Goal: Task Accomplishment & Management: Manage account settings

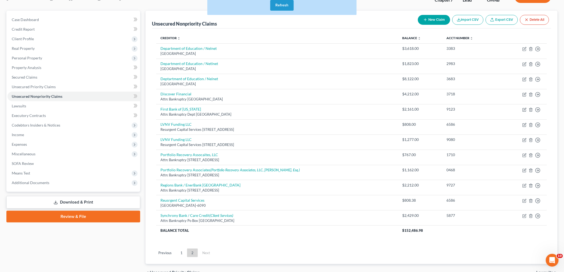
drag, startPoint x: 288, startPoint y: 3, endPoint x: 306, endPoint y: 260, distance: 257.6
click at [288, 3] on button "Refresh" at bounding box center [281, 5] width 23 height 11
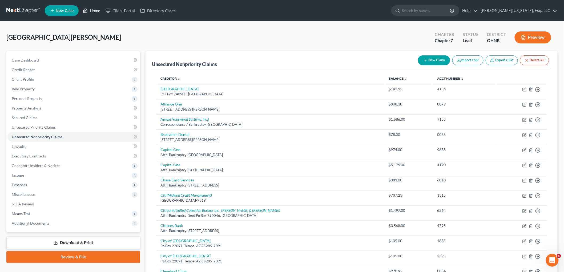
click at [100, 12] on link "Home" at bounding box center [91, 11] width 23 height 10
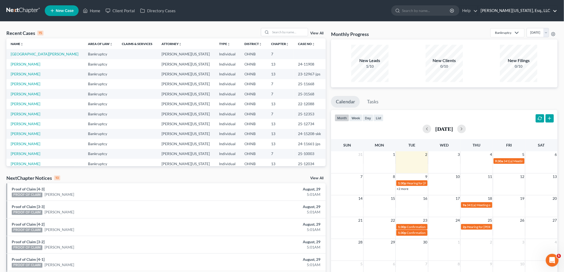
click at [524, 11] on link "[PERSON_NAME][US_STATE], Esq., LLC" at bounding box center [517, 11] width 79 height 10
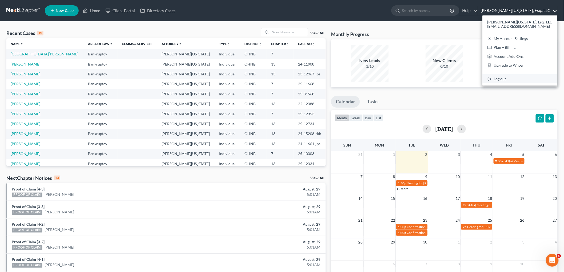
click at [533, 81] on link "Log out" at bounding box center [520, 78] width 75 height 9
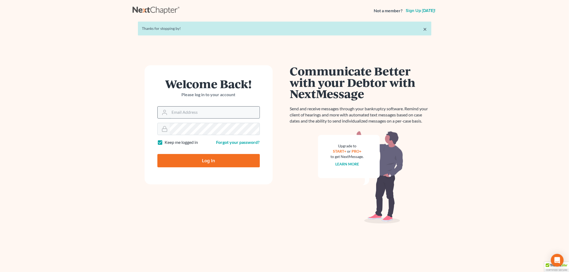
click at [214, 109] on input "Email Address" at bounding box center [215, 113] width 90 height 12
click at [211, 113] on input "Email Address" at bounding box center [215, 113] width 90 height 12
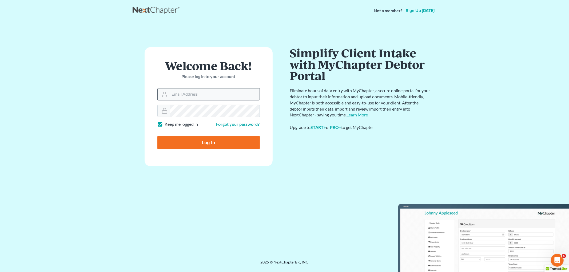
type input "atruss@keaveneylegalgroup.com"
click at [218, 141] on input "Log In" at bounding box center [208, 142] width 102 height 13
type input "Thinking..."
